Goal: Obtain resource: Download file/media

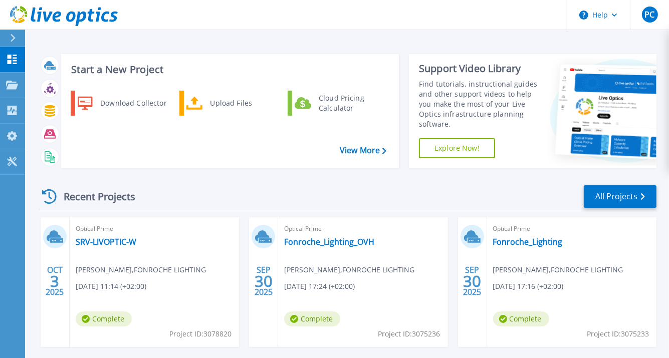
scroll to position [47, 0]
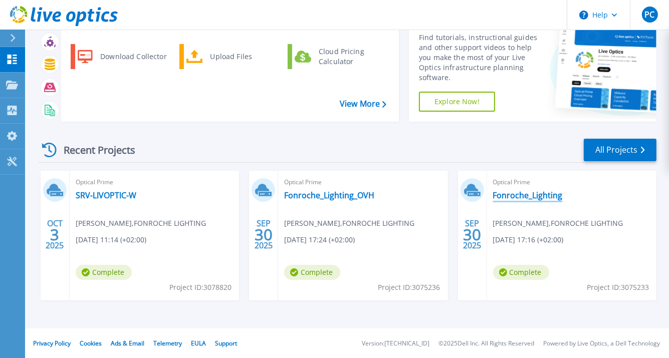
click at [517, 194] on link "Fonroche_Lighting" at bounding box center [528, 195] width 70 height 10
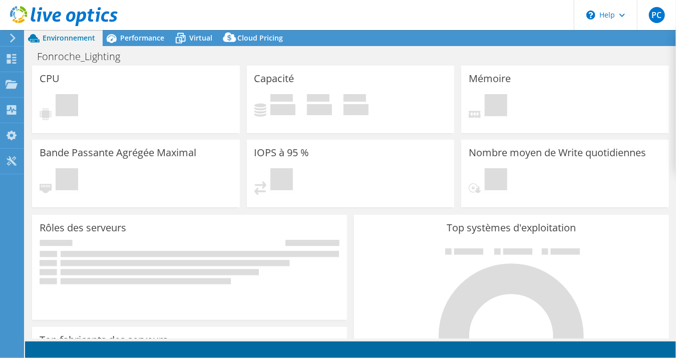
select select "USD"
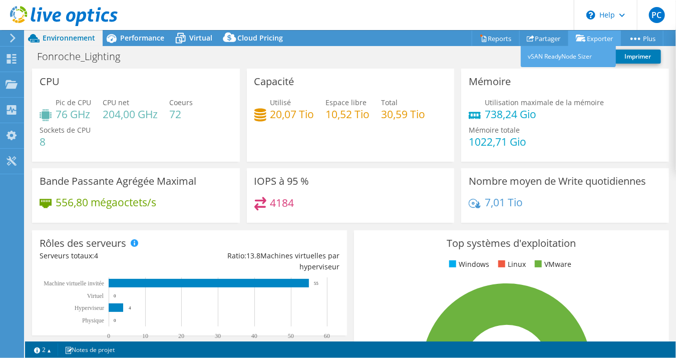
click at [587, 38] on link "Exporter" at bounding box center [595, 39] width 53 height 16
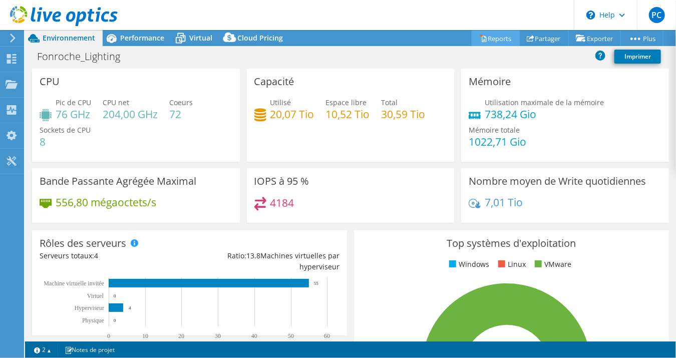
click at [493, 40] on link "Reports" at bounding box center [496, 39] width 48 height 16
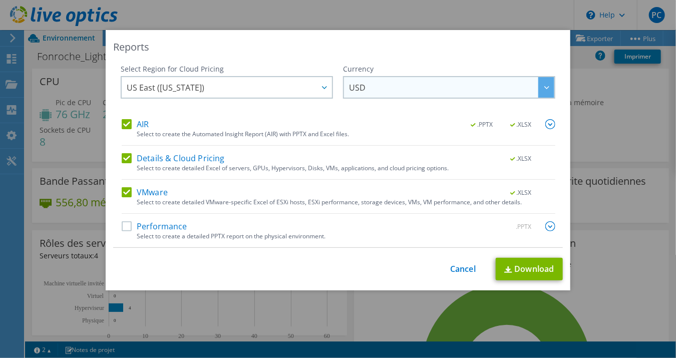
click at [407, 84] on span "USD" at bounding box center [451, 87] width 205 height 21
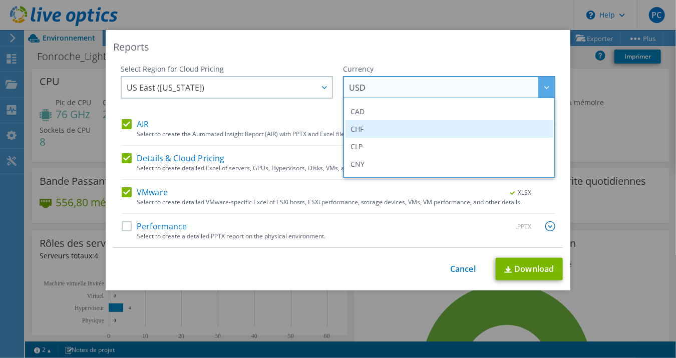
scroll to position [100, 0]
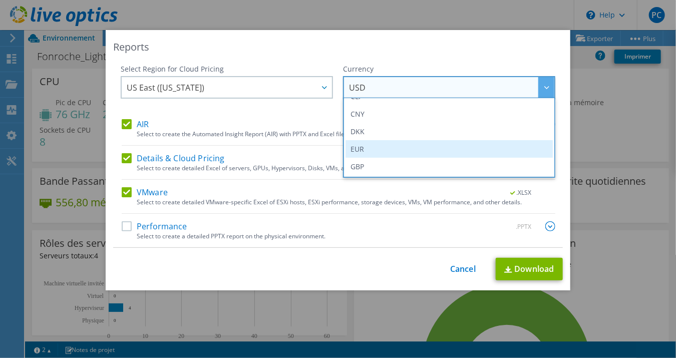
click at [383, 144] on li "EUR" at bounding box center [449, 149] width 207 height 18
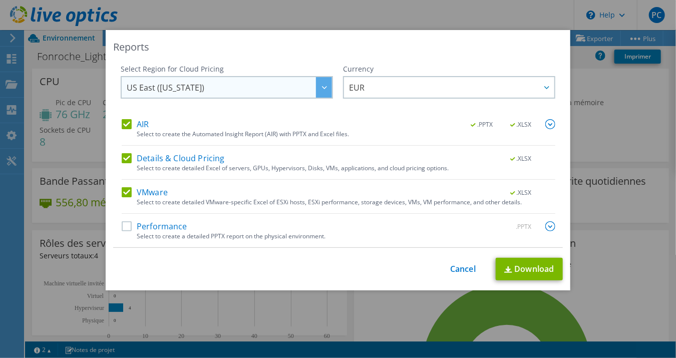
click at [306, 85] on span "US East (Virginia)" at bounding box center [229, 87] width 205 height 21
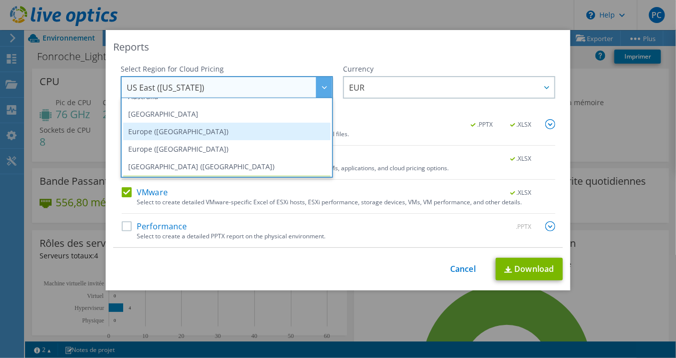
click at [266, 130] on li "Europe (Frankfurt)" at bounding box center [226, 132] width 207 height 18
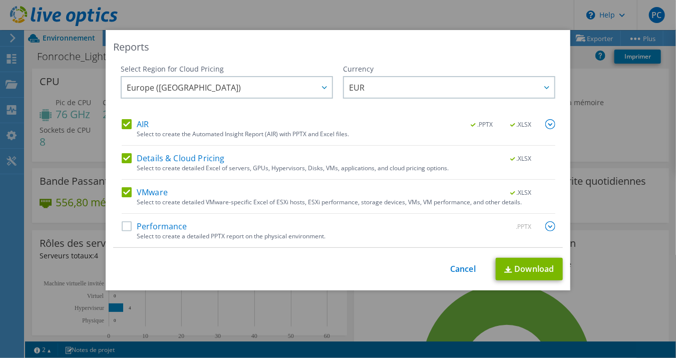
click at [161, 230] on label "Performance" at bounding box center [155, 226] width 66 height 10
click at [0, 0] on input "Performance" at bounding box center [0, 0] width 0 height 0
click at [521, 268] on link "Download" at bounding box center [529, 269] width 67 height 23
click at [458, 268] on link "Cancel" at bounding box center [463, 270] width 26 height 10
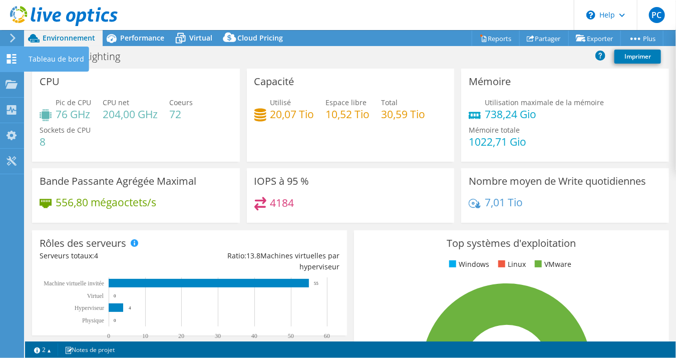
click at [12, 60] on use at bounding box center [12, 59] width 10 height 10
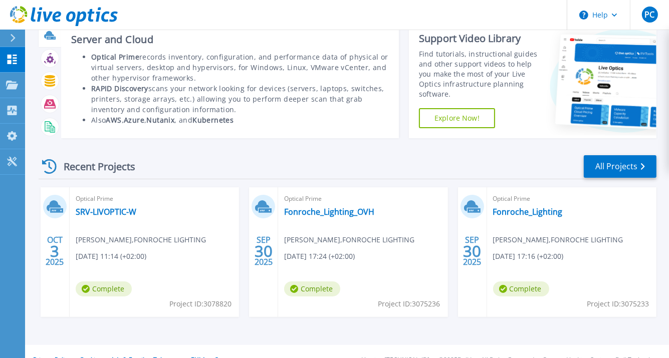
scroll to position [47, 0]
